Goal: Task Accomplishment & Management: Complete application form

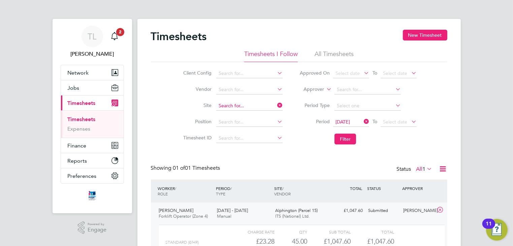
click at [257, 105] on input at bounding box center [249, 105] width 66 height 9
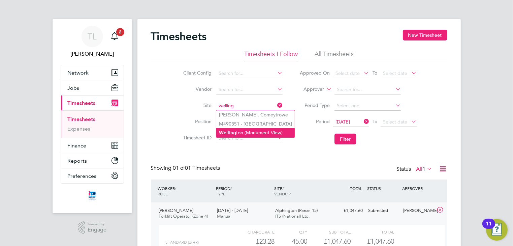
click at [254, 135] on li "Welling ton (Monument View)" at bounding box center [255, 132] width 78 height 9
type input "[GEOGRAPHIC_DATA] (Monument View)"
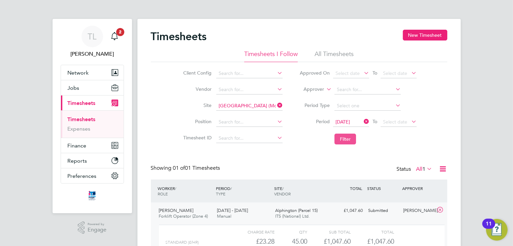
click at [342, 139] on button "Filter" at bounding box center [346, 138] width 22 height 11
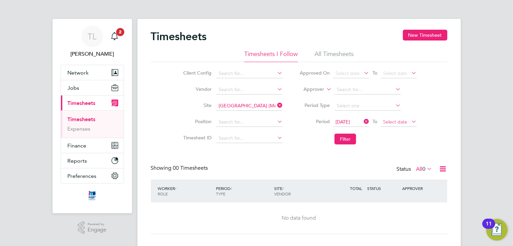
click at [391, 121] on span "Select date" at bounding box center [395, 122] width 24 height 6
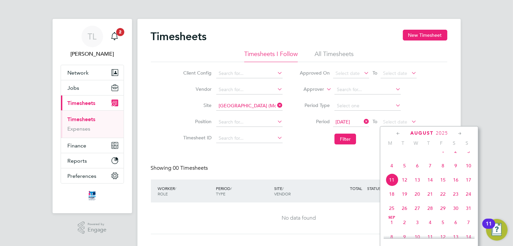
click at [394, 172] on span "4" at bounding box center [391, 165] width 13 height 13
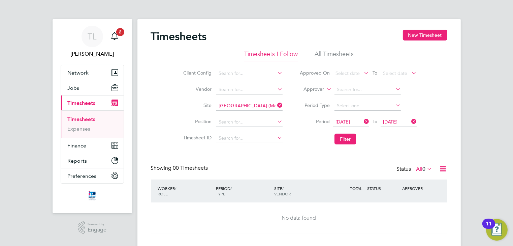
click at [410, 123] on icon at bounding box center [410, 121] width 0 height 9
click at [410, 122] on icon at bounding box center [410, 121] width 0 height 9
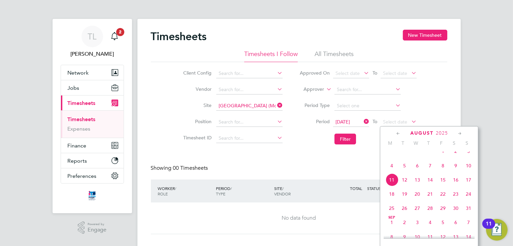
click at [440, 172] on span "8" at bounding box center [443, 165] width 13 height 13
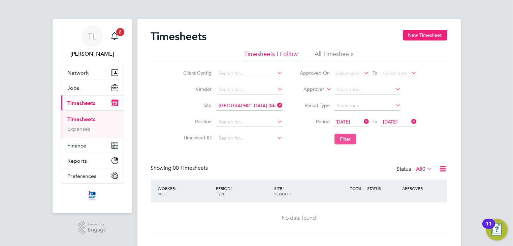
click at [342, 138] on button "Filter" at bounding box center [346, 138] width 22 height 11
click at [411, 37] on button "New Timesheet" at bounding box center [425, 35] width 44 height 11
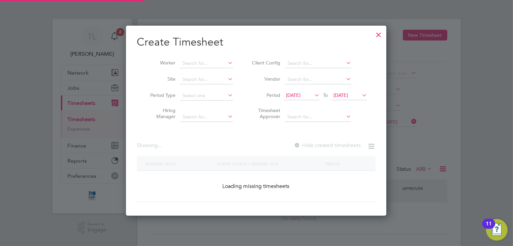
scroll to position [1287, 261]
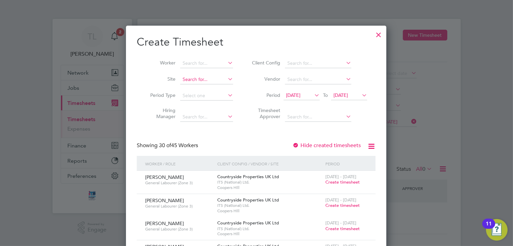
click at [191, 80] on input at bounding box center [206, 79] width 53 height 9
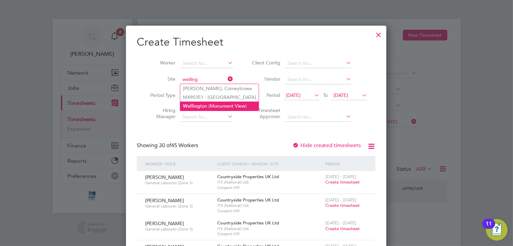
click at [193, 107] on b "Welling" at bounding box center [191, 106] width 17 height 6
type input "[GEOGRAPHIC_DATA] (Monument View)"
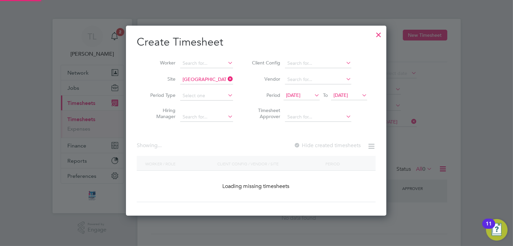
scroll to position [181, 261]
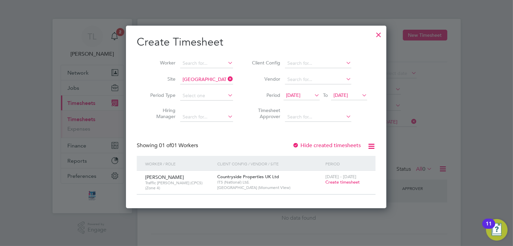
click at [293, 95] on span "[DATE]" at bounding box center [293, 95] width 14 height 6
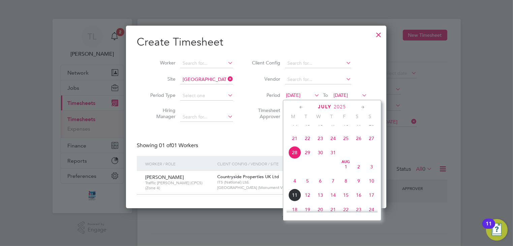
click at [295, 187] on span "4" at bounding box center [294, 180] width 13 height 13
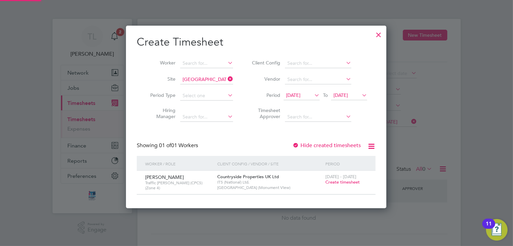
scroll to position [3, 3]
click at [344, 182] on span "Create timesheet" at bounding box center [342, 182] width 34 height 6
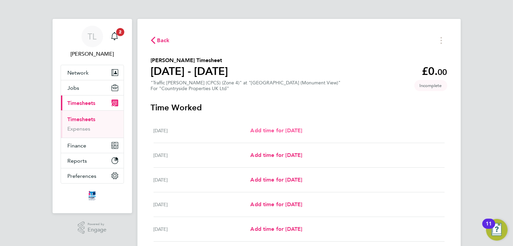
click at [291, 131] on span "Add time for [DATE]" at bounding box center [276, 130] width 52 height 6
select select "30"
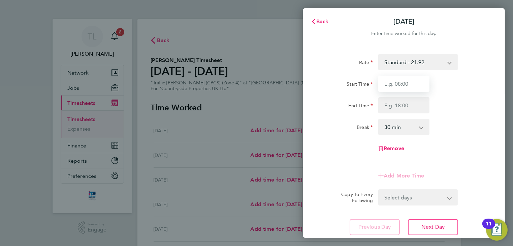
click at [412, 87] on input "Start Time" at bounding box center [403, 83] width 51 height 16
type input "07:30"
click at [404, 106] on input "End Time" at bounding box center [403, 105] width 51 height 16
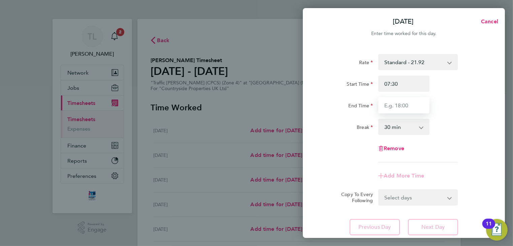
type input "17:00"
click at [402, 126] on select "0 min 15 min 30 min 45 min 60 min 75 min 90 min" at bounding box center [400, 126] width 42 height 15
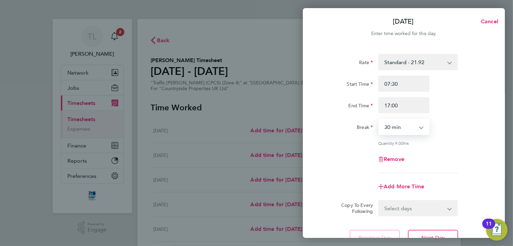
click at [379, 119] on select "0 min 15 min 30 min 45 min 60 min 75 min 90 min" at bounding box center [400, 126] width 42 height 15
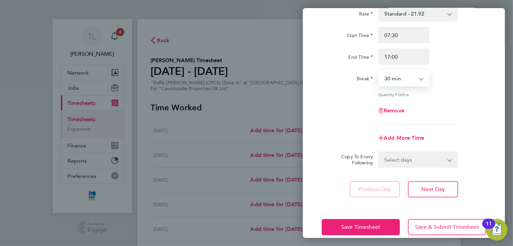
scroll to position [54, 0]
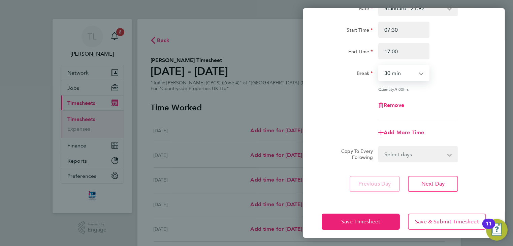
click at [450, 154] on app-icon-cross-button at bounding box center [454, 154] width 8 height 15
click at [434, 155] on select "Select days Day Weekday (Mon-Fri) Weekend (Sat-Sun) [DATE] [DATE] [DATE] [DATE]…" at bounding box center [414, 154] width 71 height 15
select select "WEEKDAY"
click at [379, 147] on select "Select days Day Weekday (Mon-Fri) Weekend (Sat-Sun) [DATE] [DATE] [DATE] [DATE]…" at bounding box center [414, 154] width 71 height 15
select select "[DATE]"
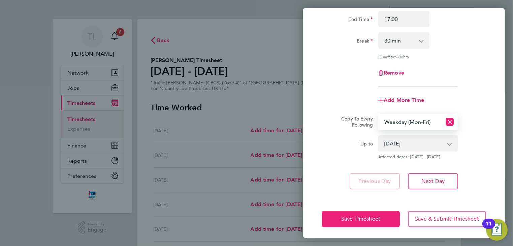
scroll to position [88, 0]
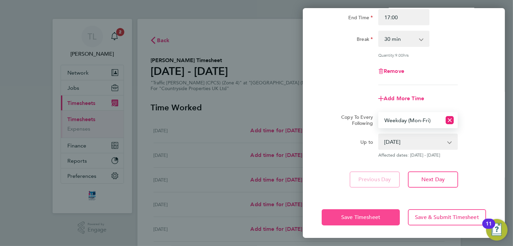
click at [374, 216] on span "Save Timesheet" at bounding box center [360, 217] width 39 height 7
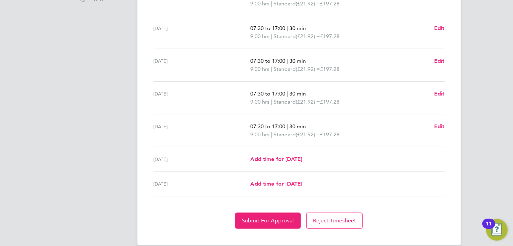
scroll to position [240, 0]
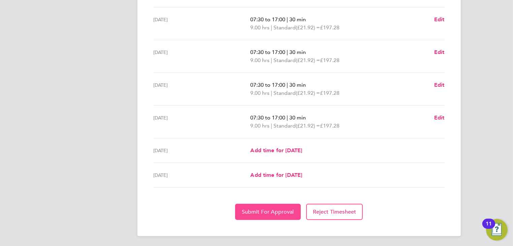
click at [252, 213] on span "Submit For Approval" at bounding box center [268, 211] width 52 height 7
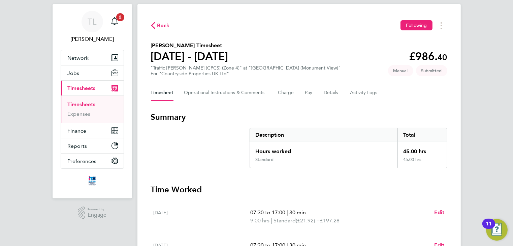
scroll to position [0, 0]
